Goal: Task Accomplishment & Management: Manage account settings

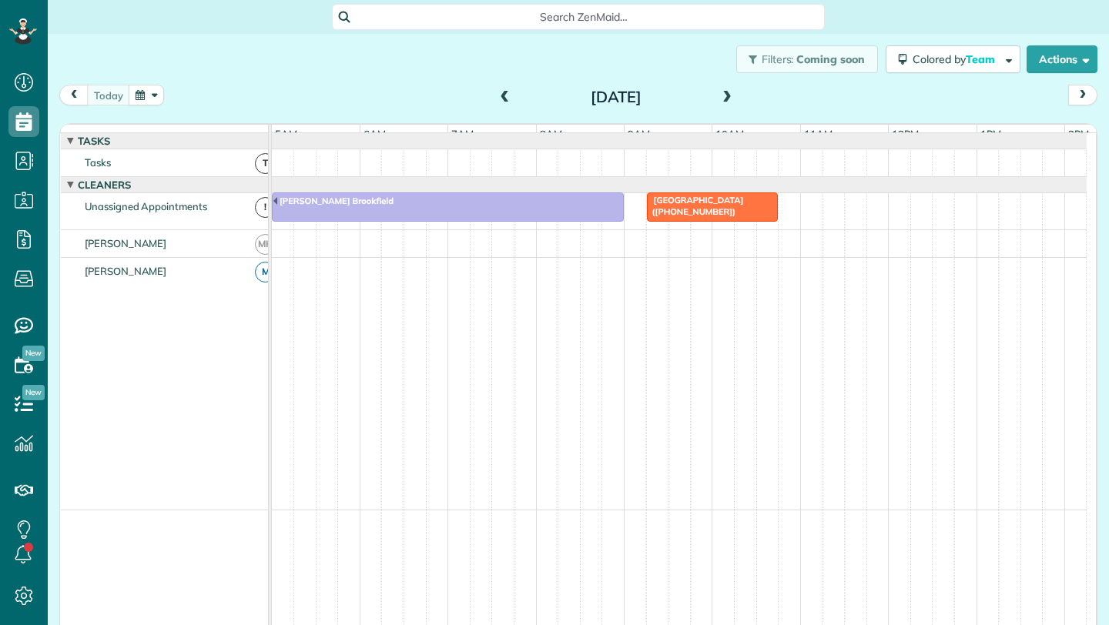
scroll to position [0, 89]
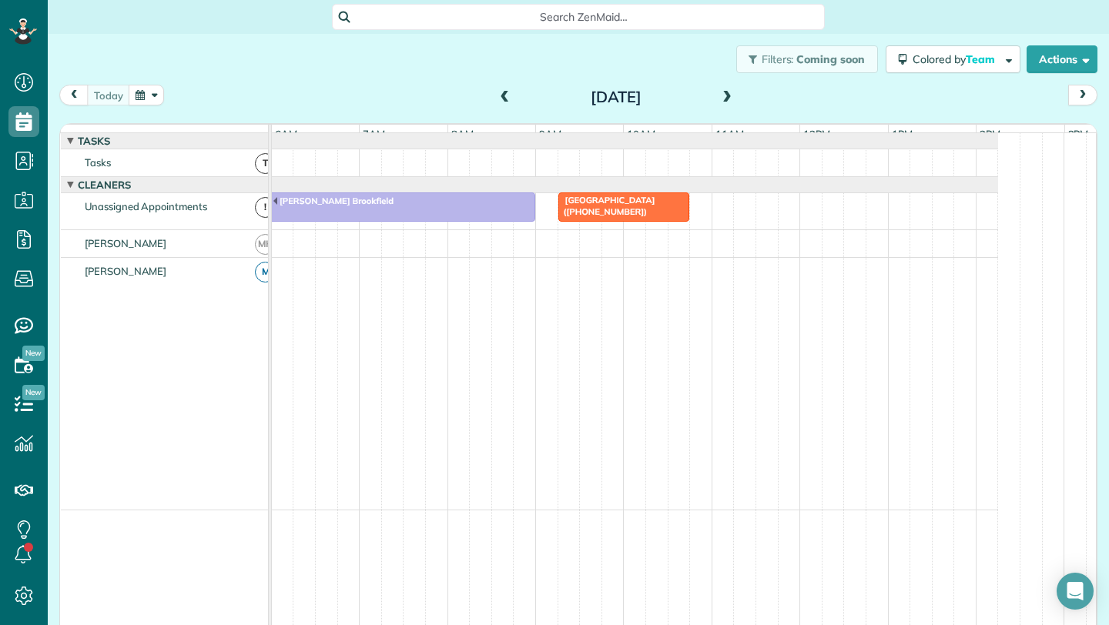
click at [500, 94] on span at bounding box center [505, 98] width 17 height 14
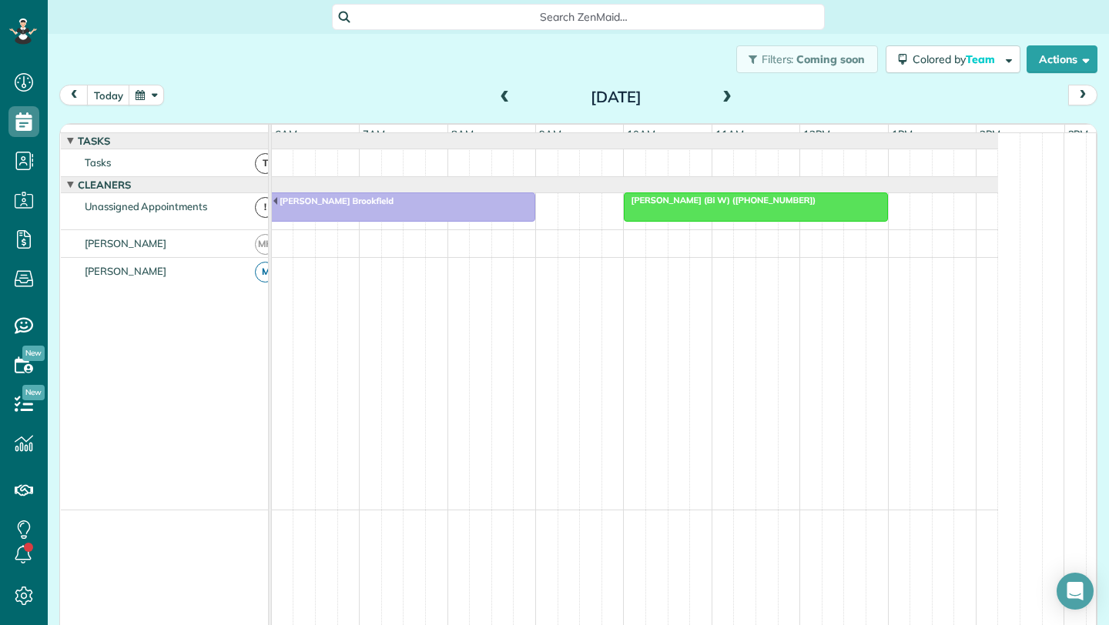
click at [724, 221] on div at bounding box center [755, 207] width 262 height 28
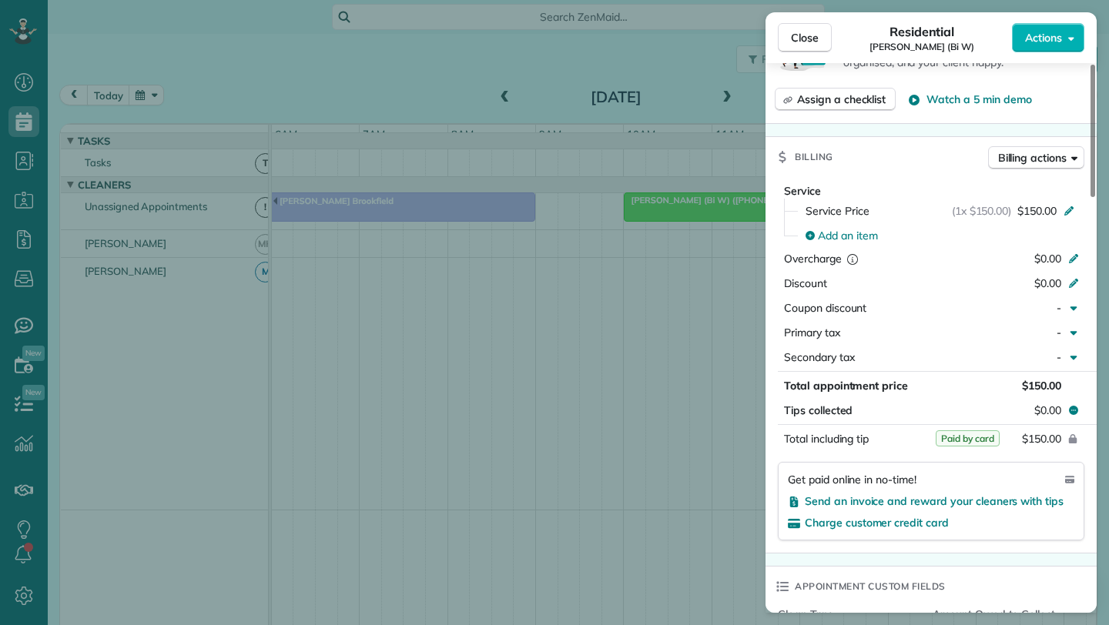
scroll to position [657, 0]
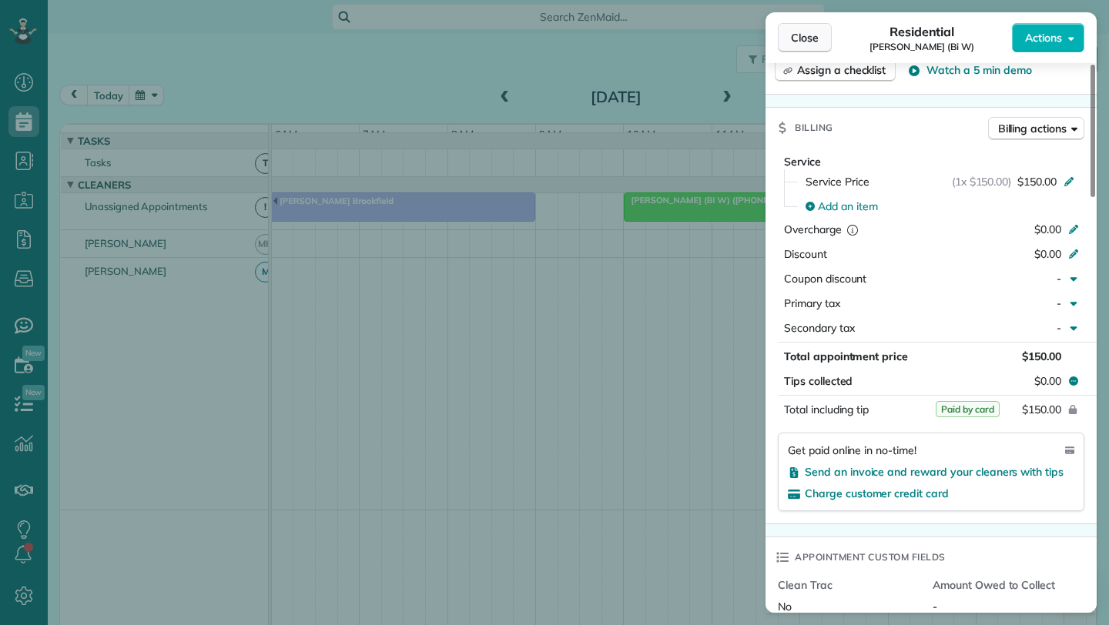
click at [823, 36] on button "Close" at bounding box center [805, 37] width 54 height 29
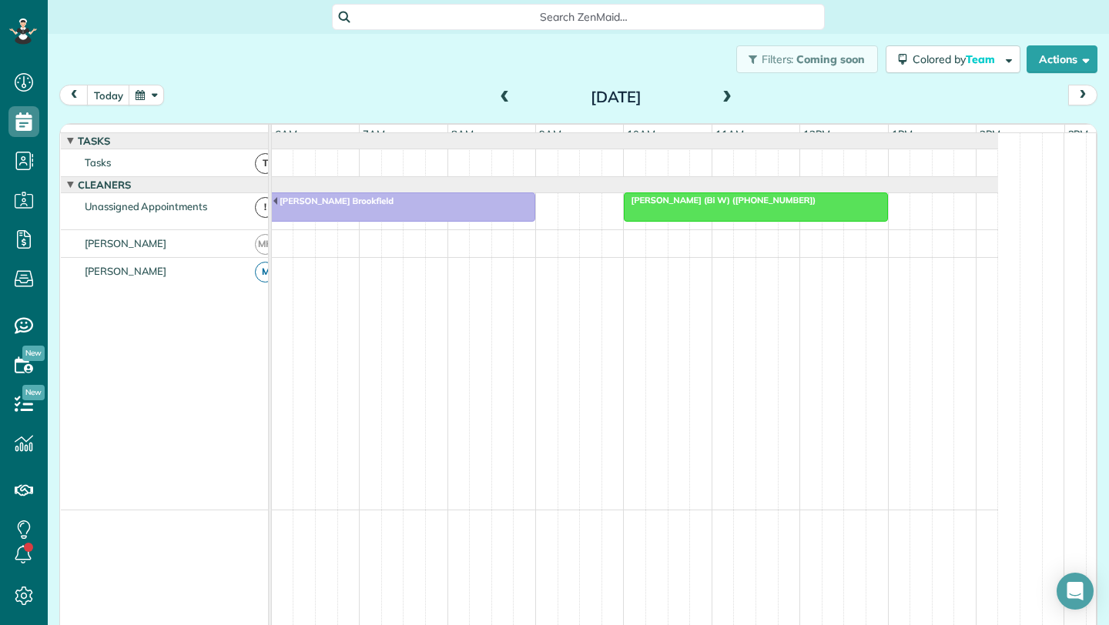
click at [724, 99] on span at bounding box center [726, 98] width 17 height 14
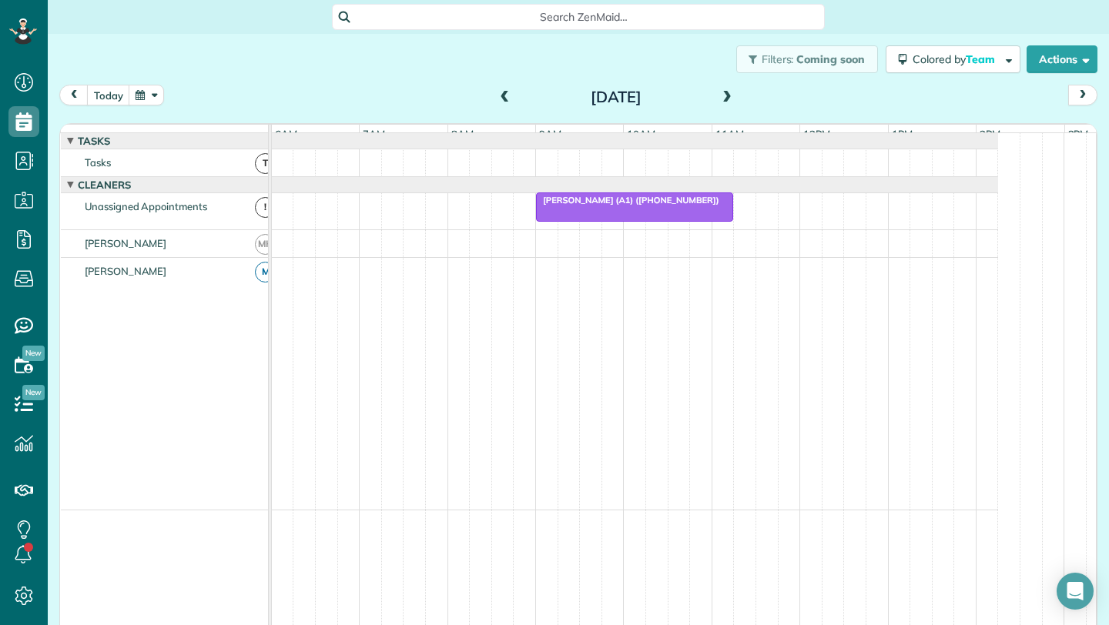
click at [637, 206] on span "Beth George (A1) (+16308050017)" at bounding box center [627, 200] width 185 height 11
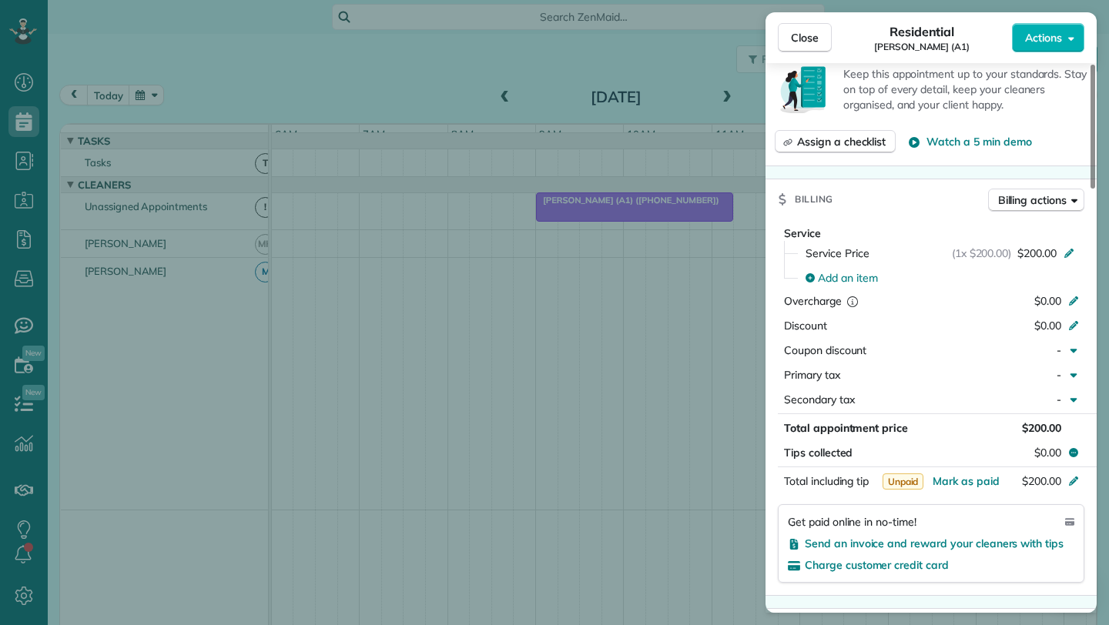
scroll to position [584, 0]
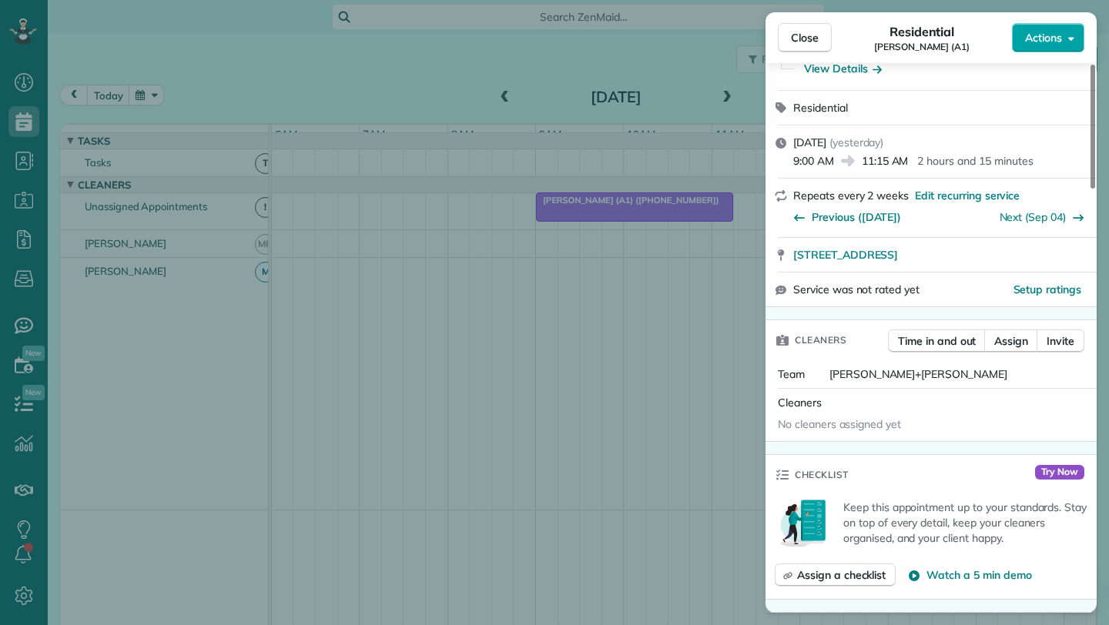
click at [1074, 35] on button "Actions" at bounding box center [1048, 37] width 72 height 29
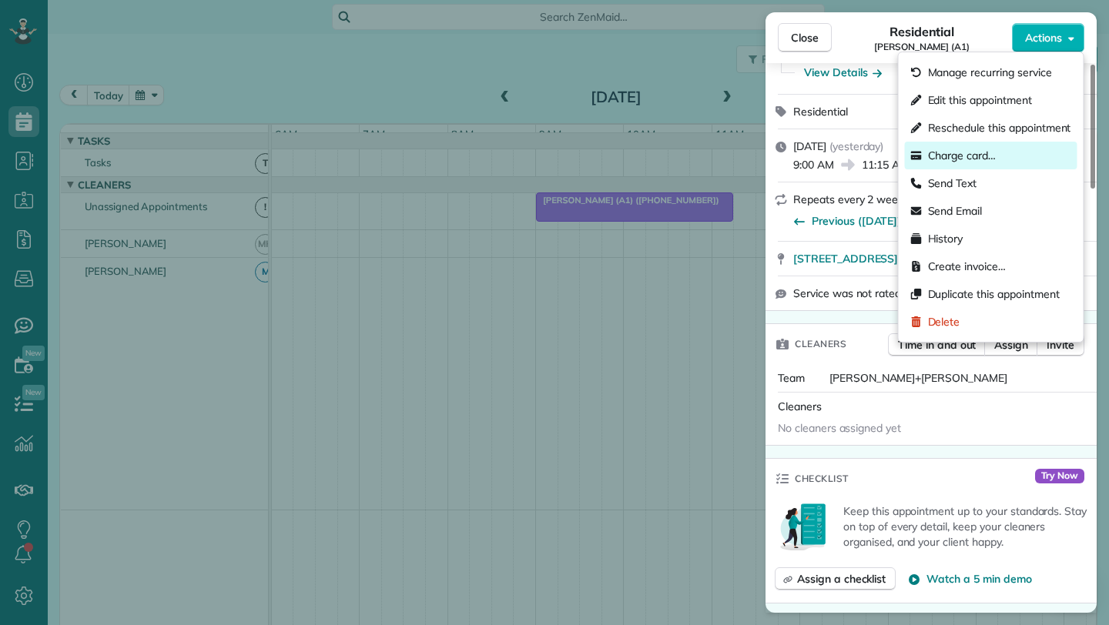
scroll to position [143, 0]
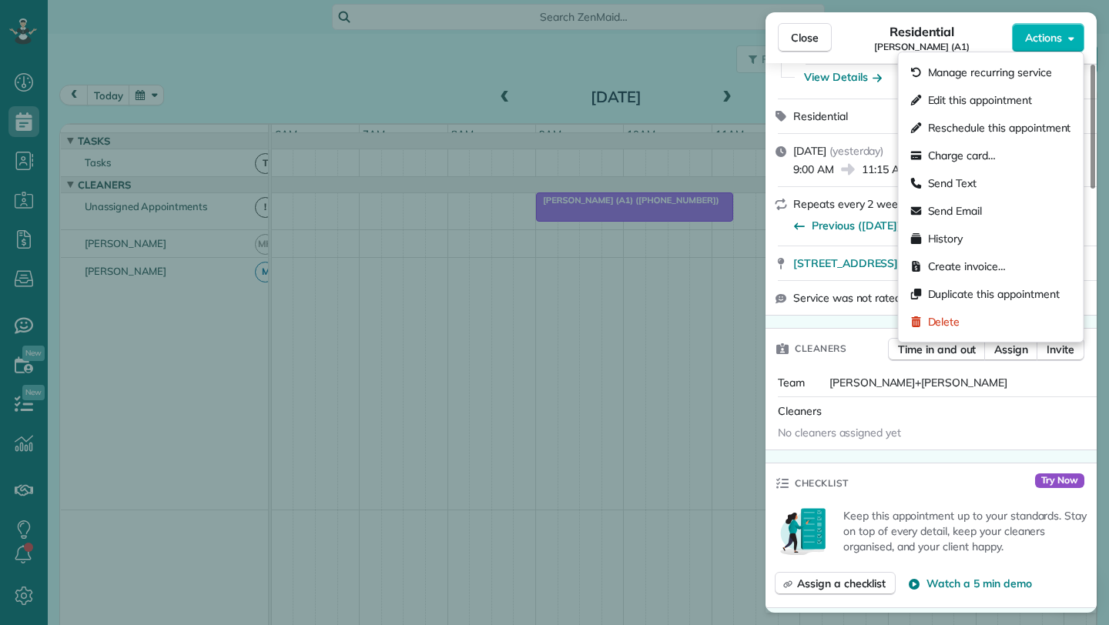
click at [857, 45] on div "Residential Beth George (A1)" at bounding box center [921, 37] width 180 height 31
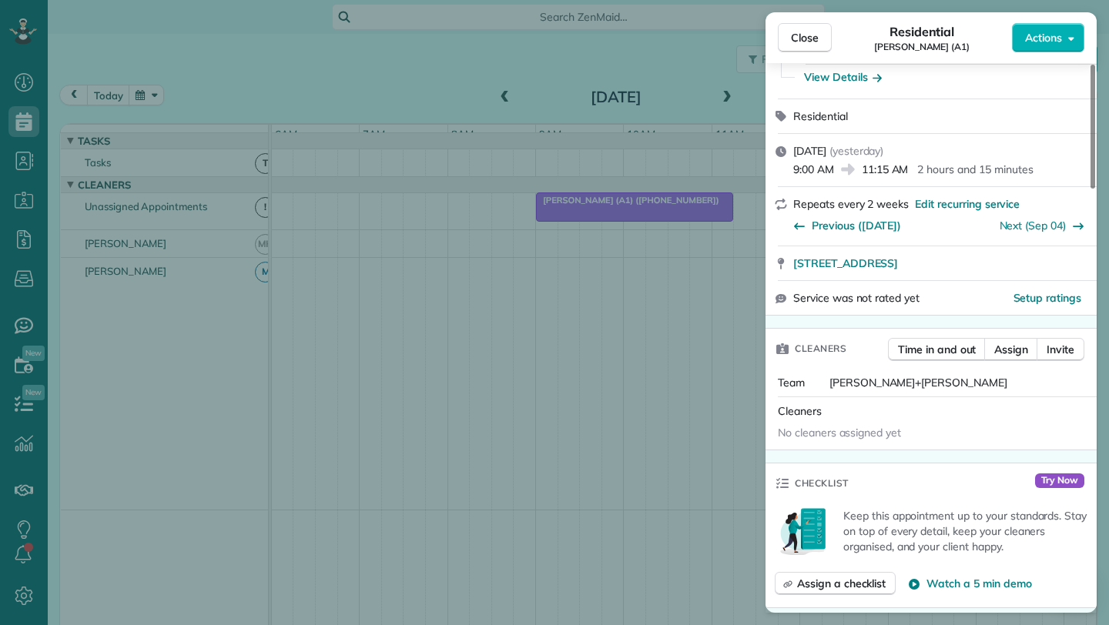
scroll to position [0, 0]
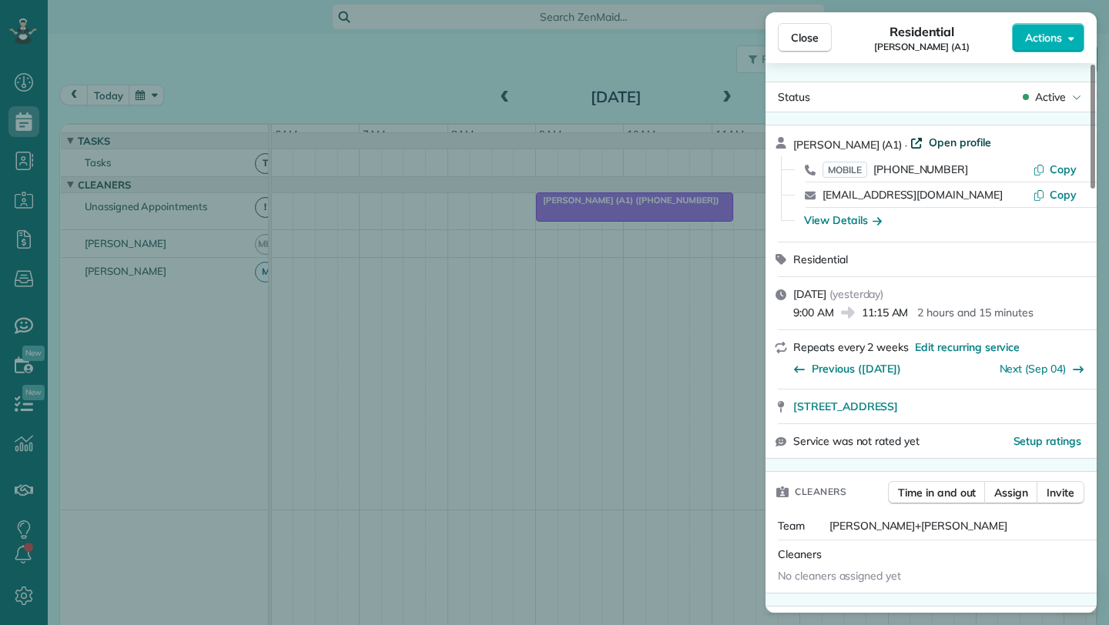
click at [939, 137] on span "Open profile" at bounding box center [959, 142] width 62 height 15
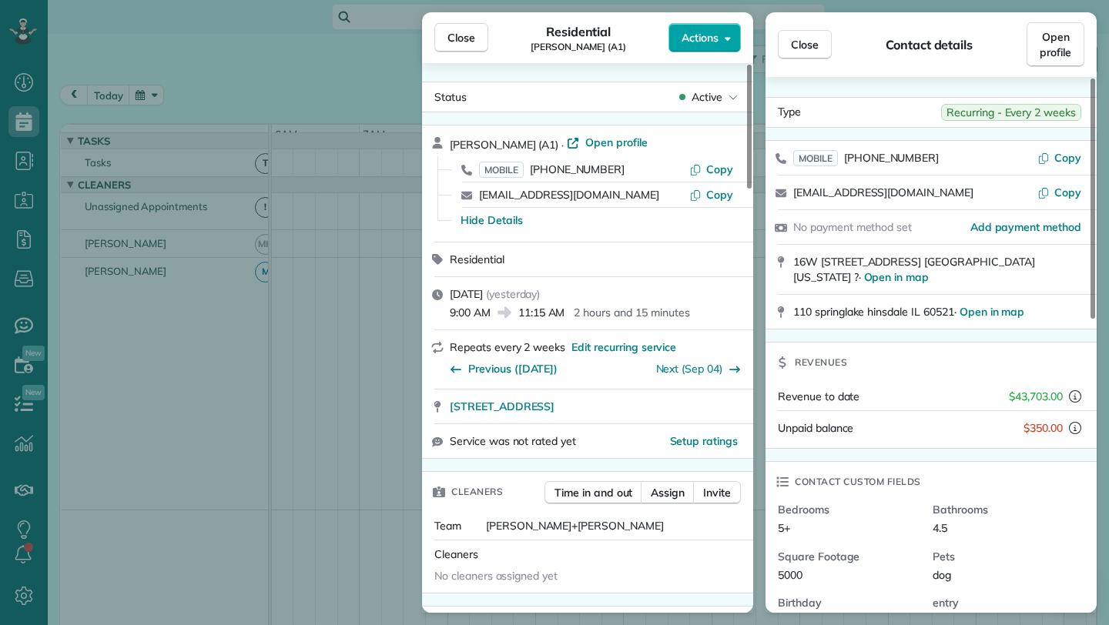
click at [723, 38] on button "Actions" at bounding box center [704, 37] width 72 height 29
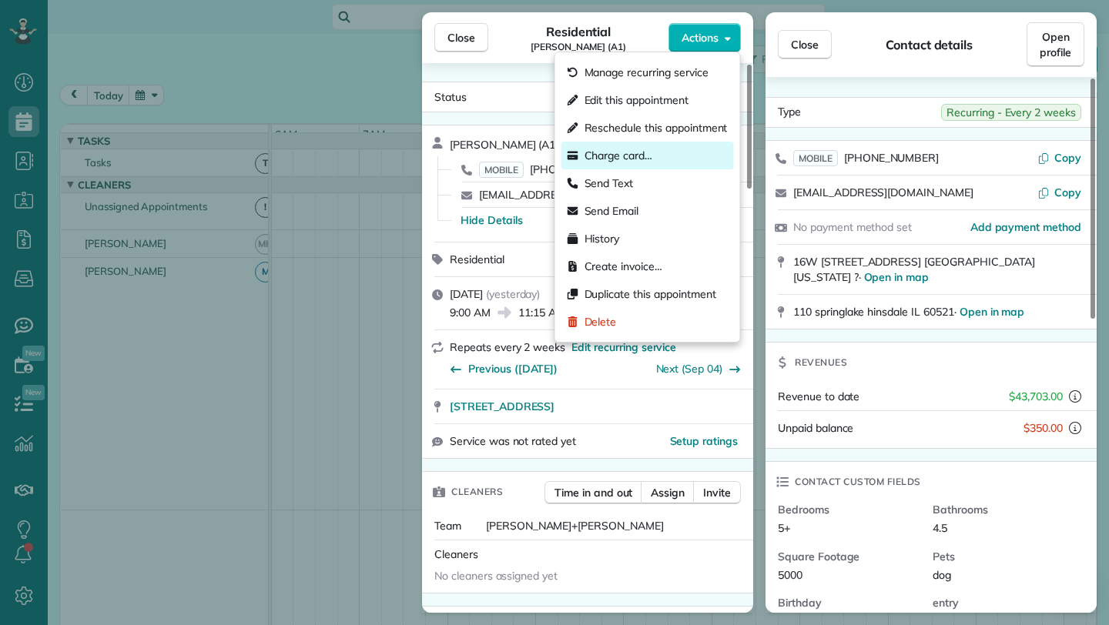
click at [642, 158] on span "Charge card…" at bounding box center [618, 155] width 69 height 15
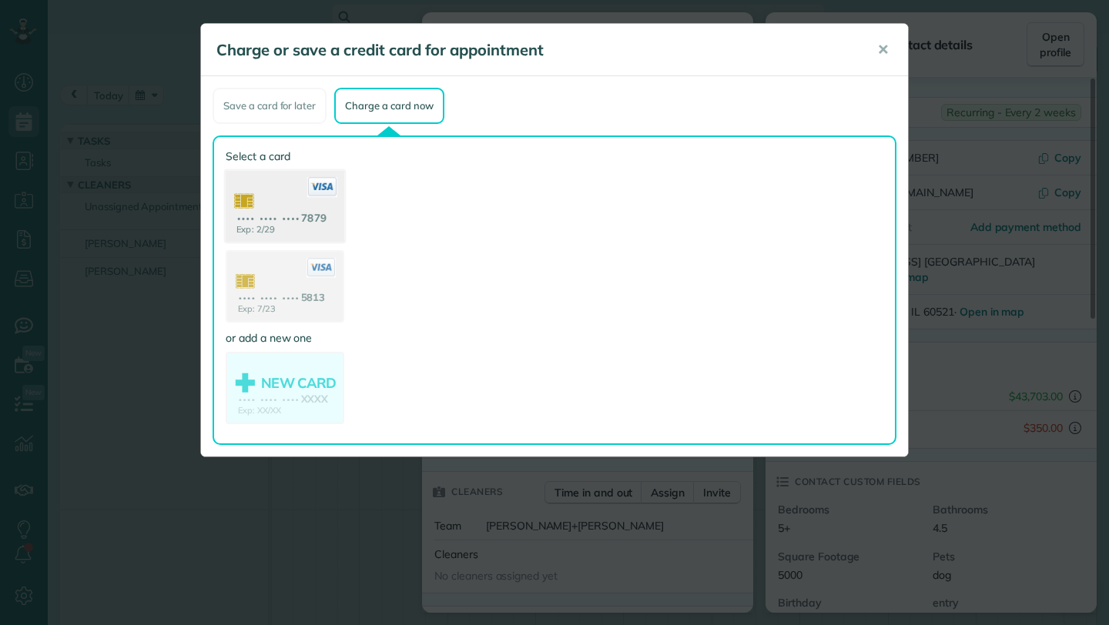
click at [268, 219] on use at bounding box center [285, 208] width 119 height 75
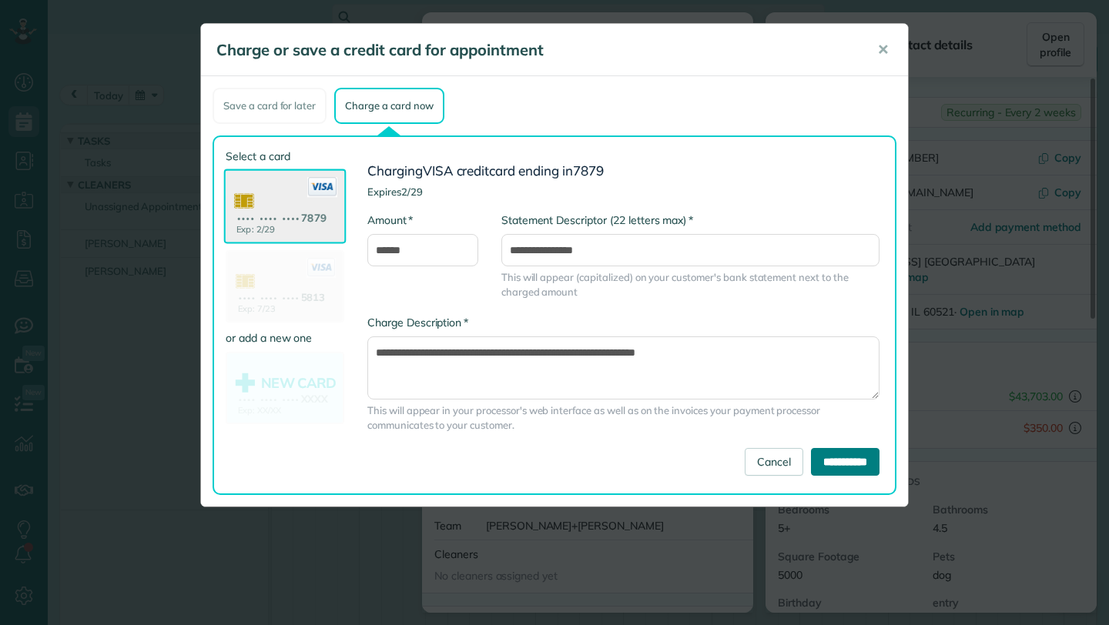
click at [820, 462] on input "**********" at bounding box center [845, 462] width 69 height 28
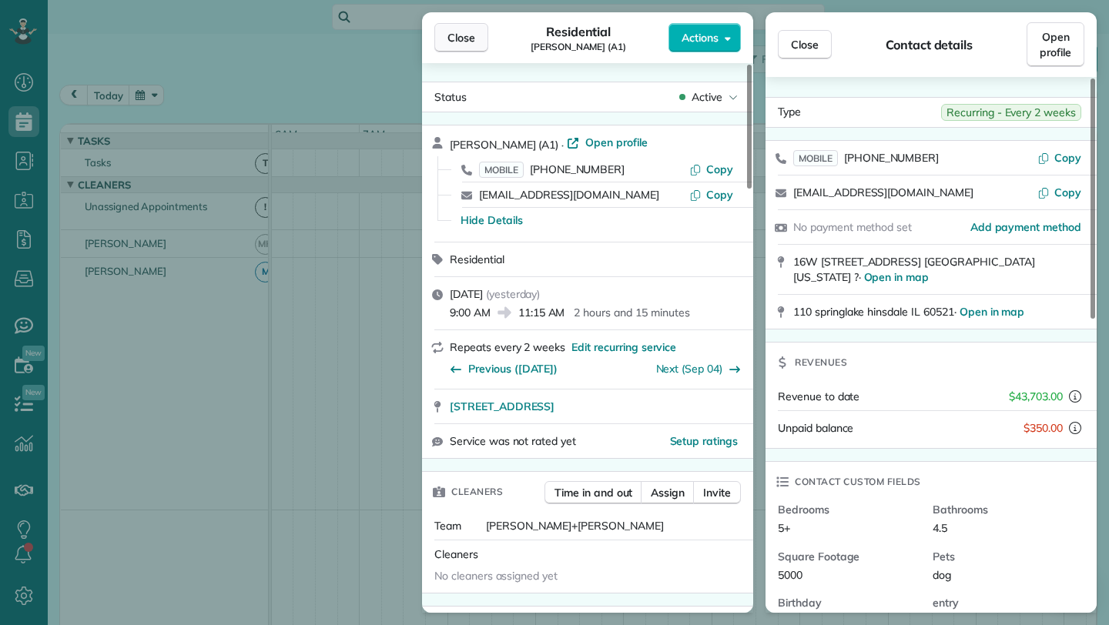
click at [463, 40] on span "Close" at bounding box center [461, 37] width 28 height 15
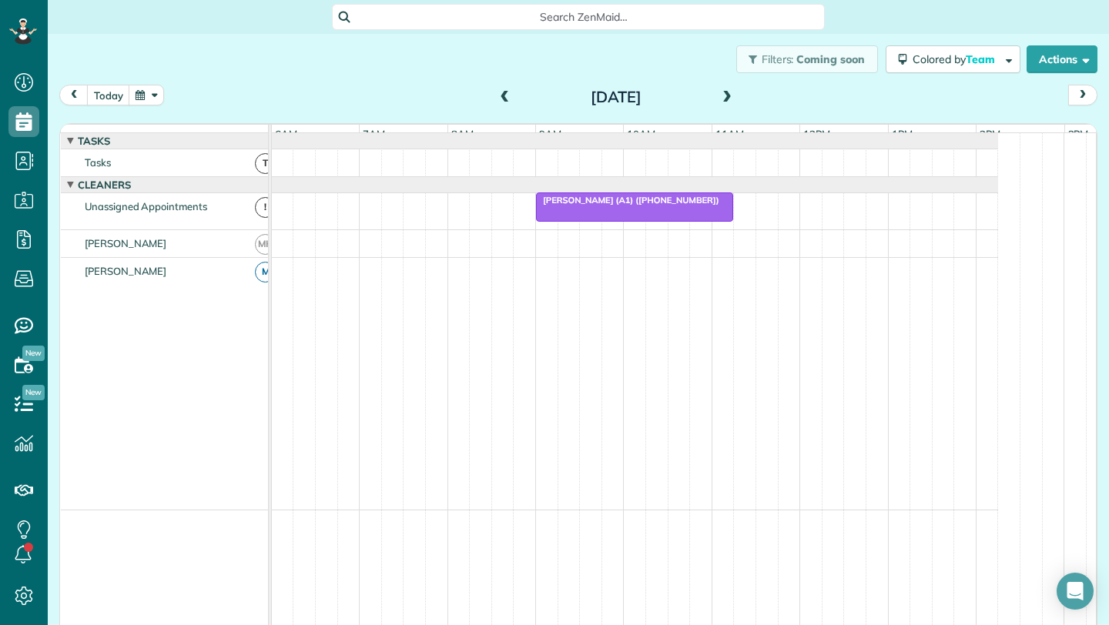
click at [718, 94] on span at bounding box center [726, 98] width 17 height 14
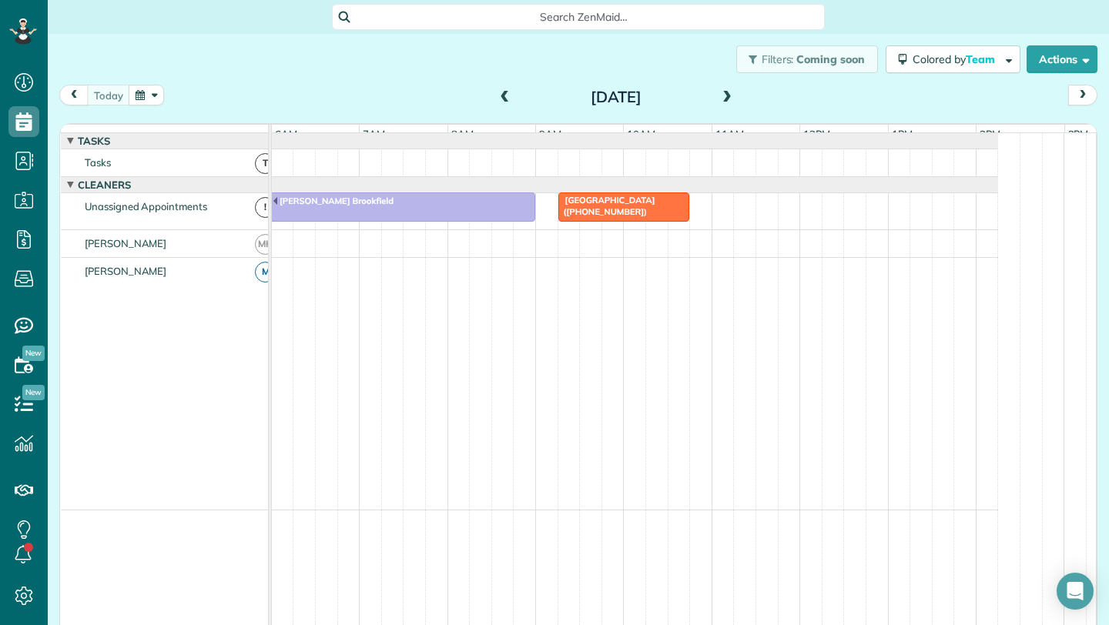
click at [718, 94] on span at bounding box center [726, 98] width 17 height 14
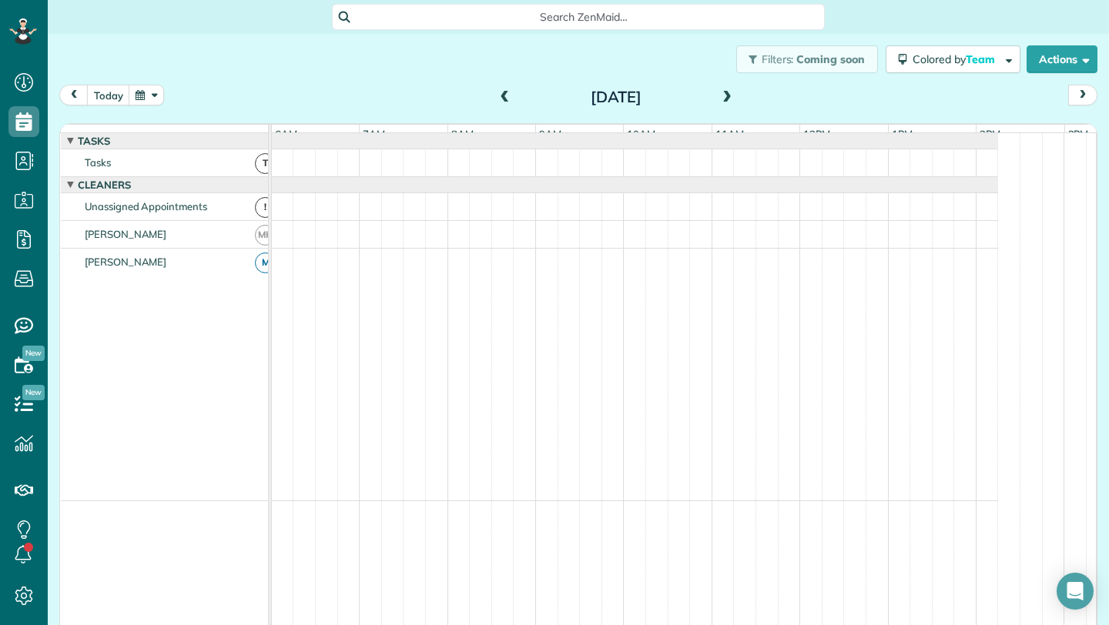
click at [718, 94] on span at bounding box center [726, 98] width 17 height 14
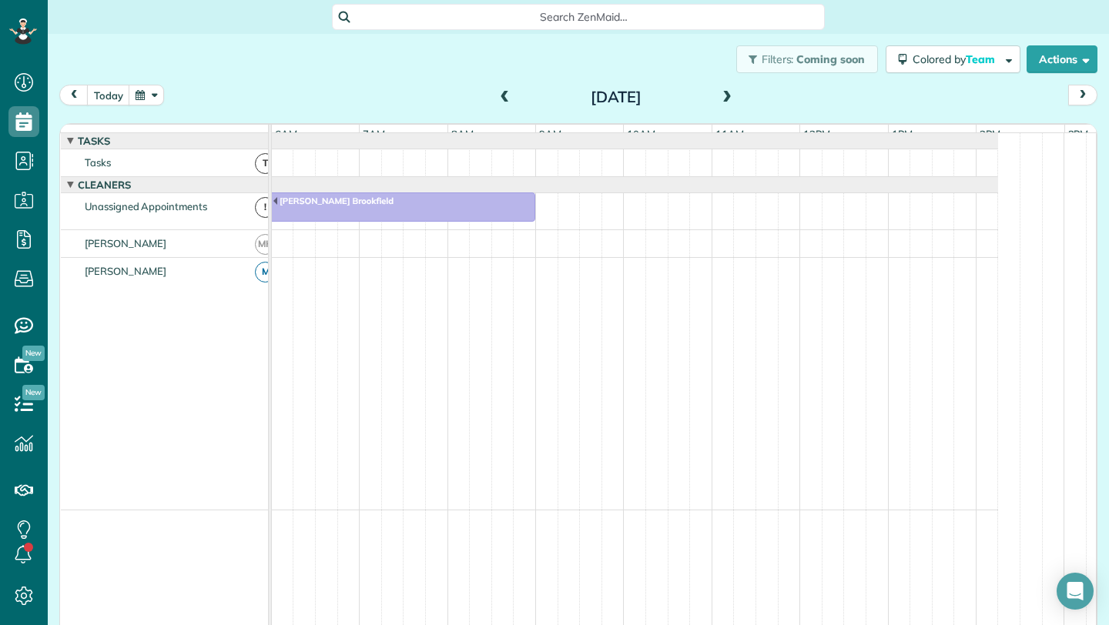
click at [718, 94] on span at bounding box center [726, 98] width 17 height 14
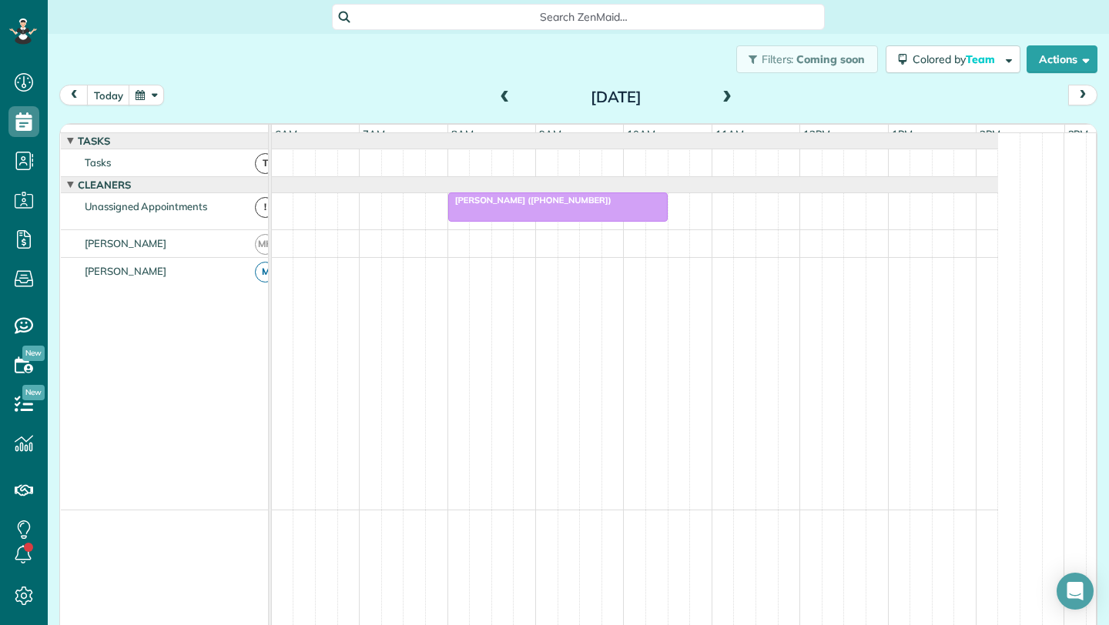
click at [718, 94] on span at bounding box center [726, 98] width 17 height 14
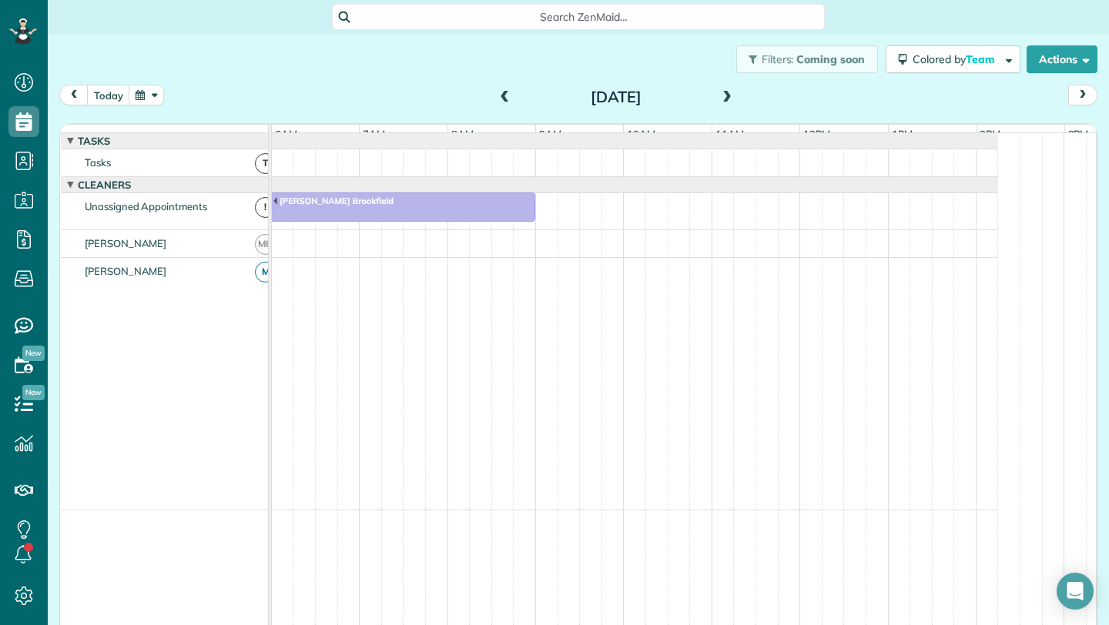
click at [718, 94] on span at bounding box center [726, 98] width 17 height 14
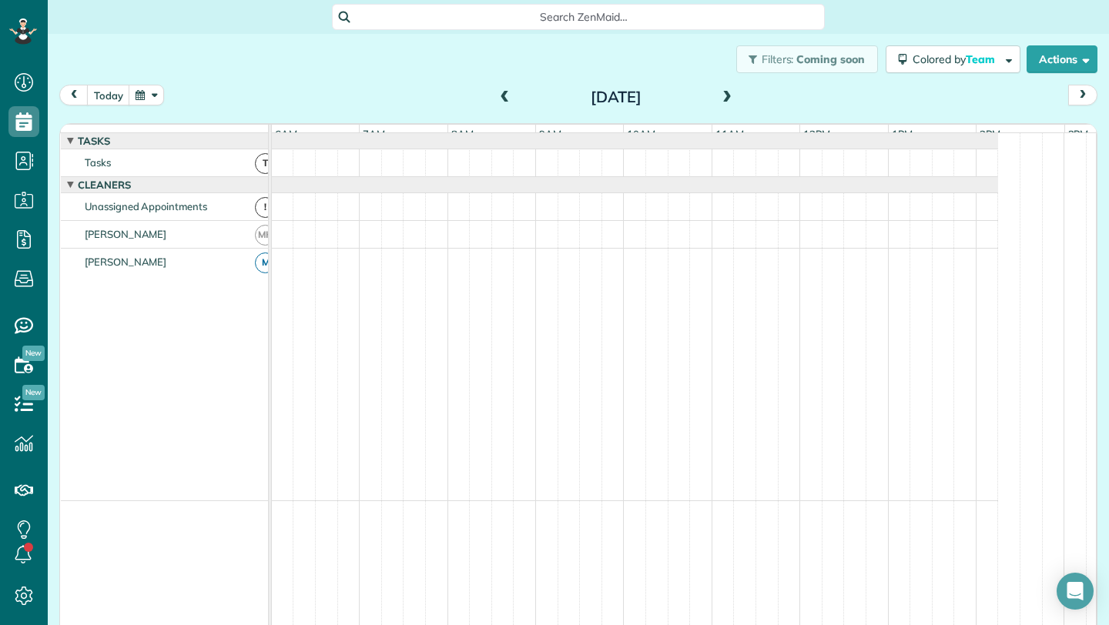
click at [718, 93] on span at bounding box center [726, 98] width 17 height 14
click at [504, 96] on span at bounding box center [505, 98] width 17 height 14
click at [728, 91] on span at bounding box center [726, 98] width 17 height 14
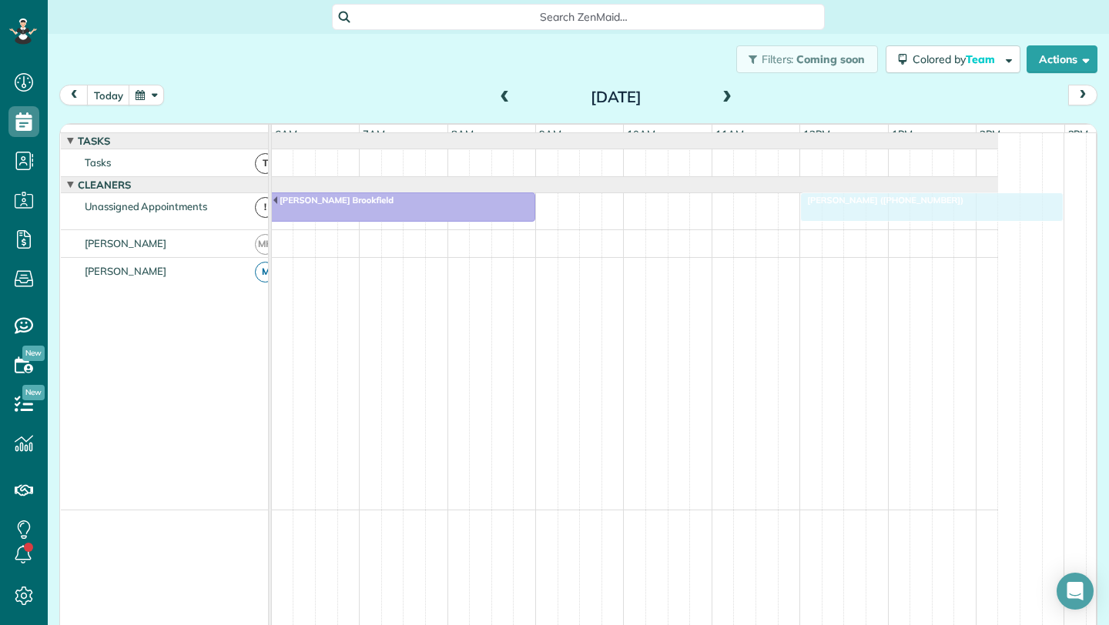
drag, startPoint x: 807, startPoint y: 216, endPoint x: 828, endPoint y: 216, distance: 21.6
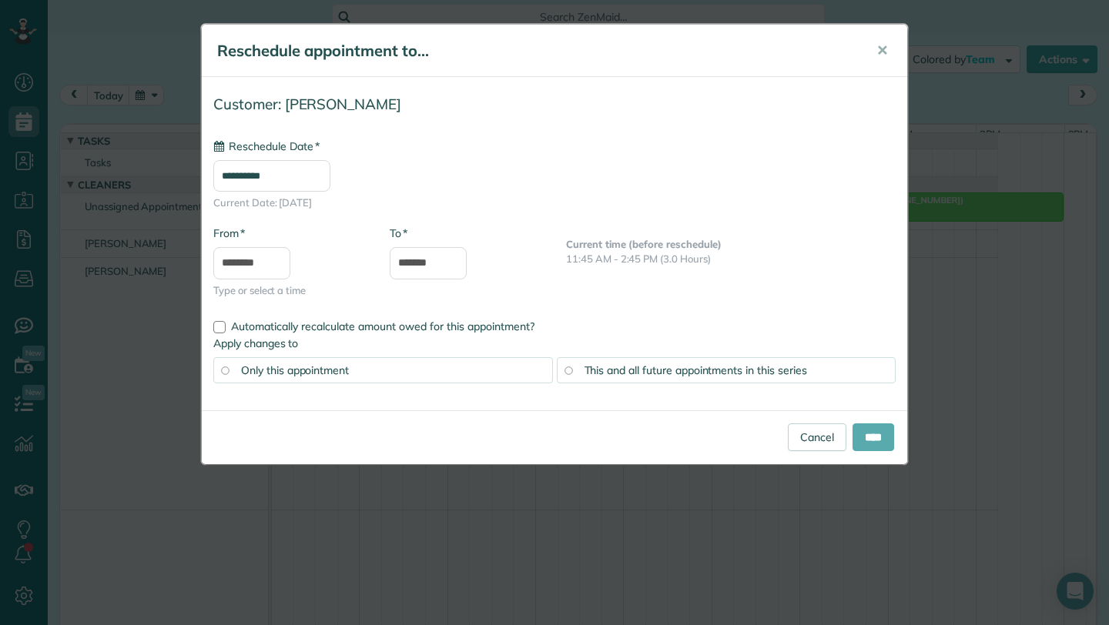
type input "**********"
click at [709, 367] on span "This and all future appointments in this series" at bounding box center [695, 370] width 222 height 14
click at [869, 442] on input "****" at bounding box center [873, 437] width 42 height 28
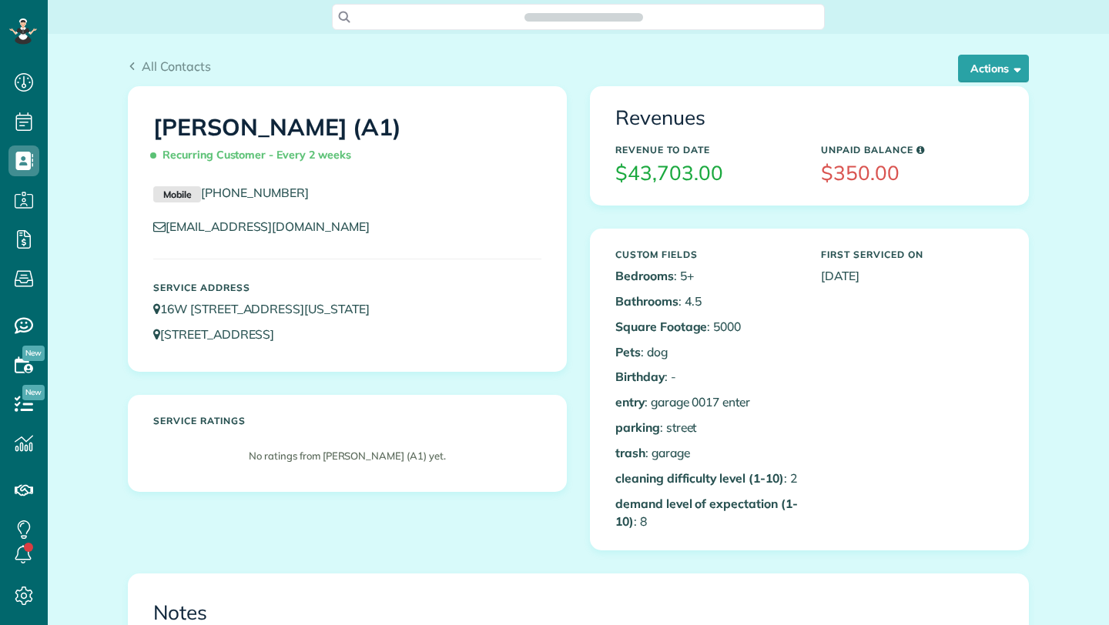
scroll to position [7, 7]
click at [1009, 71] on span "button" at bounding box center [1015, 68] width 12 height 12
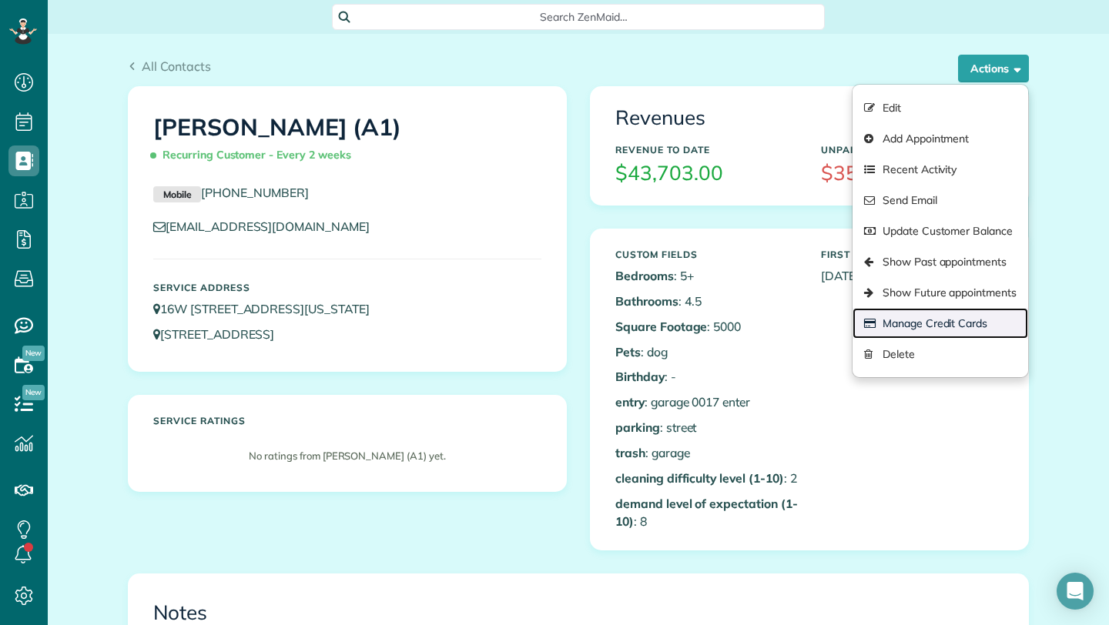
click at [922, 327] on link "Manage Credit Cards" at bounding box center [940, 323] width 176 height 31
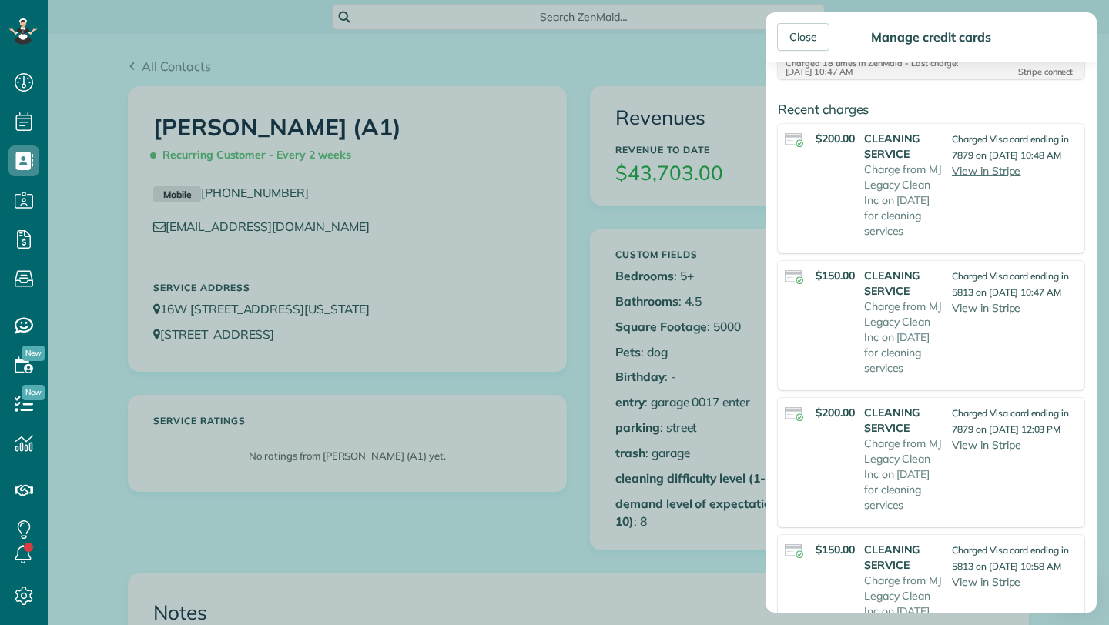
scroll to position [244, 0]
click at [815, 40] on div "Close" at bounding box center [803, 37] width 52 height 28
